Goal: Task Accomplishment & Management: Use online tool/utility

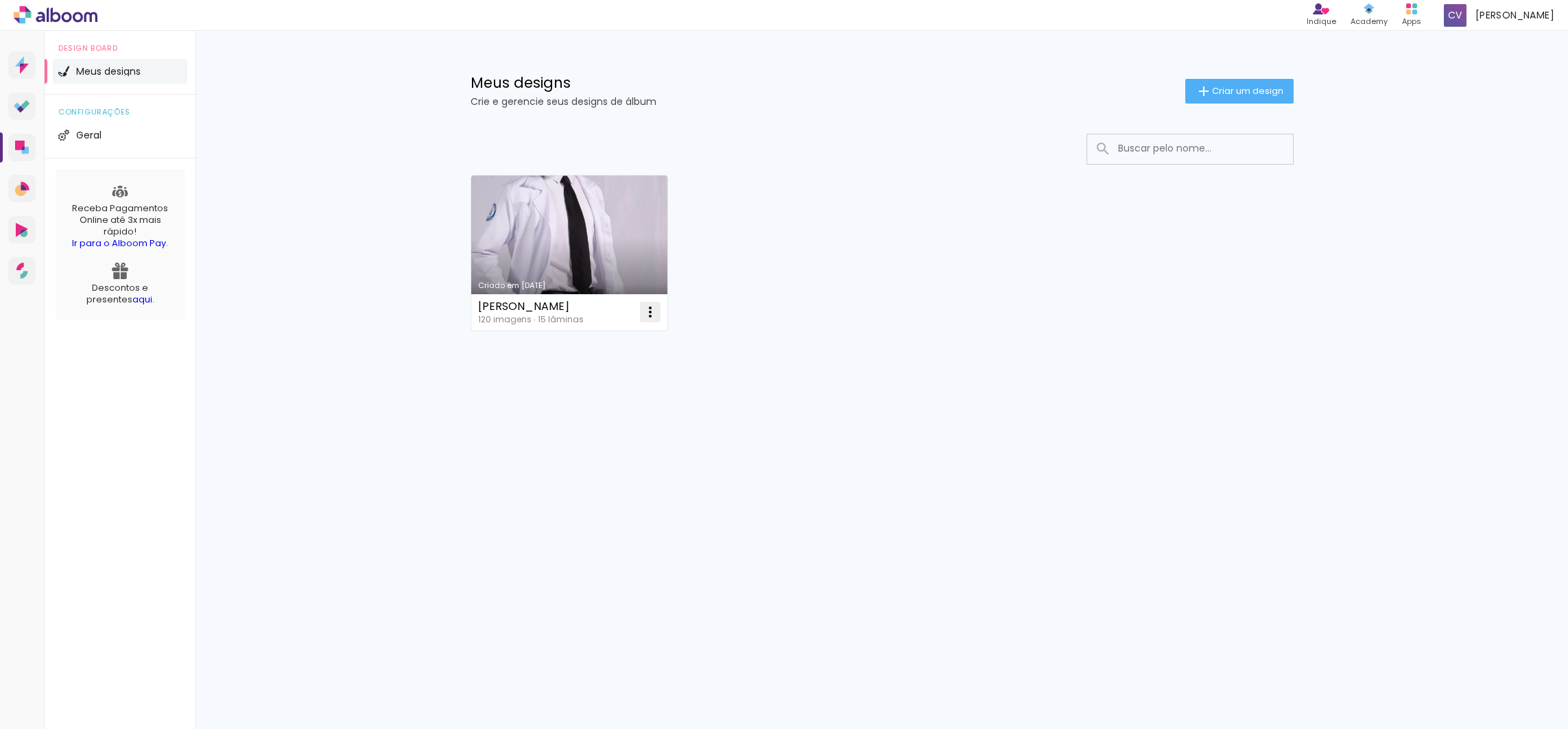
click at [650, 316] on iron-icon at bounding box center [651, 312] width 17 height 17
click at [586, 245] on link "Criado em [DATE]" at bounding box center [570, 253] width 196 height 155
